Goal: Task Accomplishment & Management: Use online tool/utility

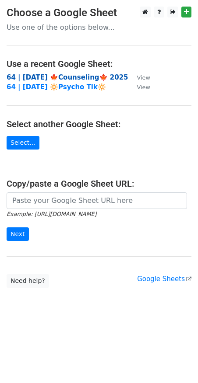
click at [38, 76] on strong "64 | SEP 18 🍁Counseling🍁 2025" at bounding box center [67, 77] width 121 height 8
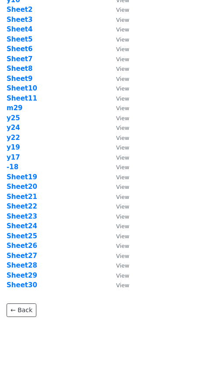
scroll to position [49, 0]
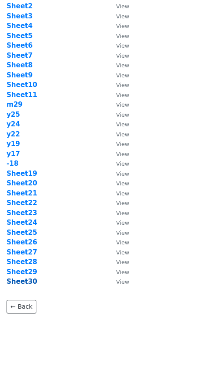
click at [25, 280] on strong "Sheet30" at bounding box center [22, 281] width 31 height 8
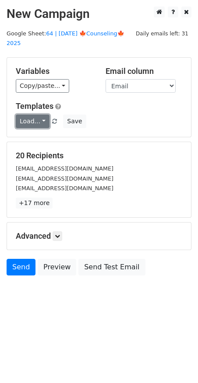
click at [33, 114] on link "Load..." at bounding box center [33, 121] width 34 height 14
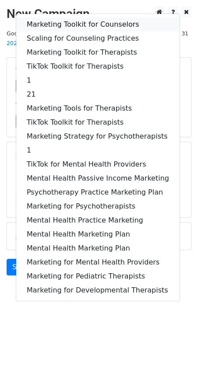
click at [70, 17] on link "Marketing Toolkit for Counselors" at bounding box center [97, 24] width 163 height 14
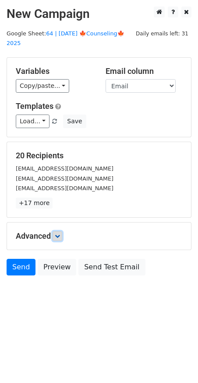
click at [57, 233] on icon at bounding box center [57, 235] width 5 height 5
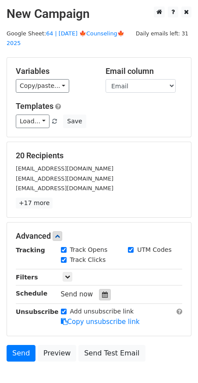
click at [102, 289] on div at bounding box center [105, 294] width 12 height 11
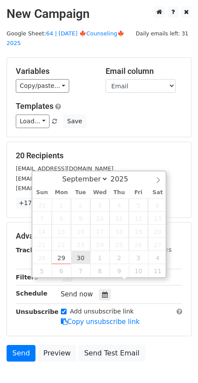
type input "2025-09-30 12:00"
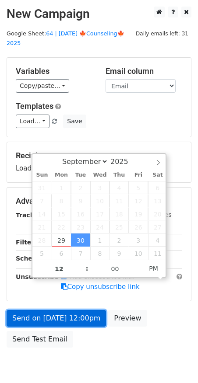
click at [68, 312] on link "Send on Sep 30 at 12:00pm" at bounding box center [56, 318] width 99 height 17
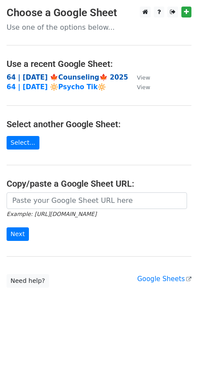
click at [49, 80] on strong "64 | [DATE] 🍁Counseling🍁 2025" at bounding box center [67, 77] width 121 height 8
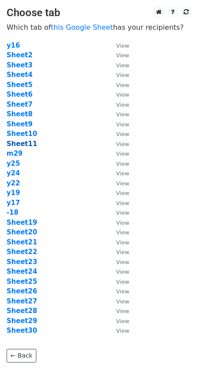
click at [27, 144] on strong "Sheet11" at bounding box center [22, 144] width 31 height 8
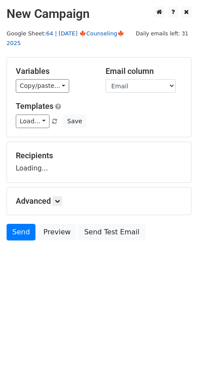
click at [99, 34] on link "64 | [DATE] 🍁Counseling🍁 2025" at bounding box center [66, 38] width 118 height 17
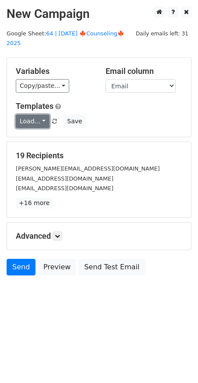
click at [34, 114] on link "Load..." at bounding box center [33, 121] width 34 height 14
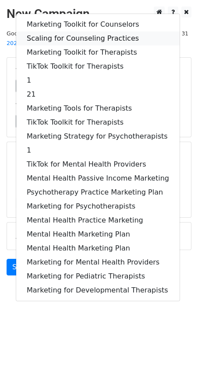
click at [88, 31] on link "Scaling for Counseling Practices" at bounding box center [97, 38] width 163 height 14
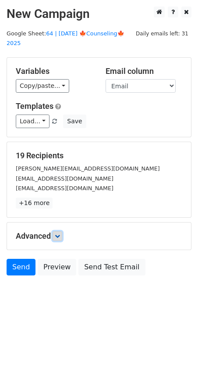
click at [62, 231] on link at bounding box center [57, 236] width 10 height 10
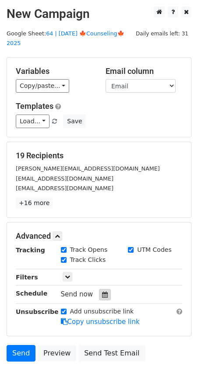
click at [102, 291] on icon at bounding box center [105, 294] width 6 height 6
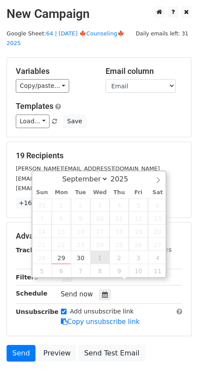
type input "[DATE] 12:00"
select select "9"
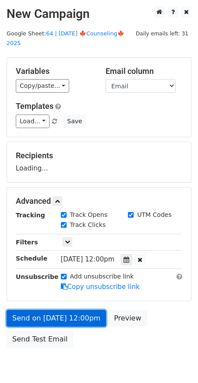
click at [82, 311] on link "Send on [DATE] 12:00pm" at bounding box center [56, 318] width 99 height 17
